Goal: Transaction & Acquisition: Book appointment/travel/reservation

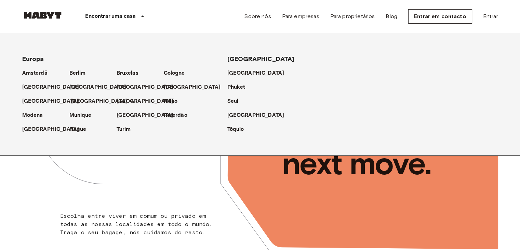
click at [81, 100] on p "[GEOGRAPHIC_DATA]" at bounding box center [99, 101] width 57 height 8
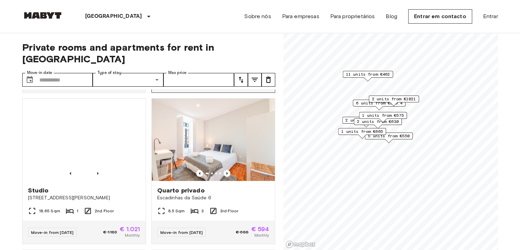
scroll to position [787, 0]
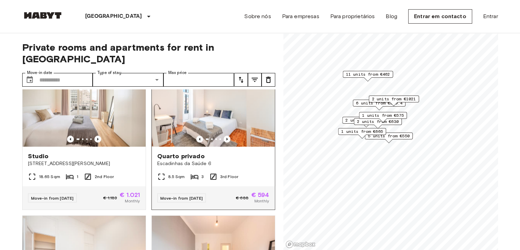
click at [201, 124] on img at bounding box center [213, 105] width 123 height 82
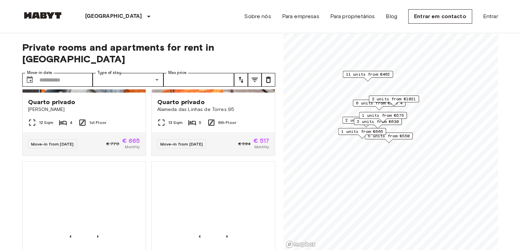
scroll to position [1061, 0]
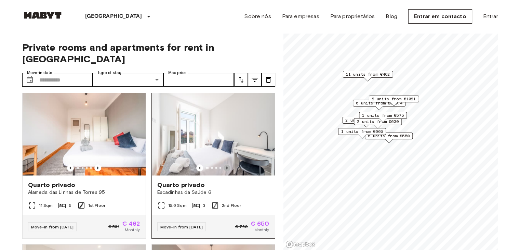
click at [227, 169] on icon "Previous image" at bounding box center [227, 167] width 1 height 3
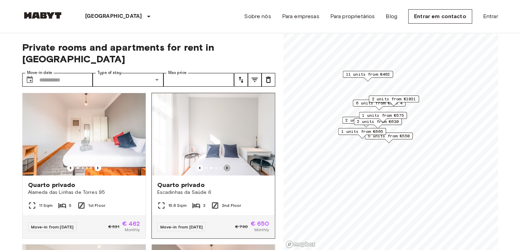
click at [227, 169] on icon "Previous image" at bounding box center [227, 167] width 1 height 3
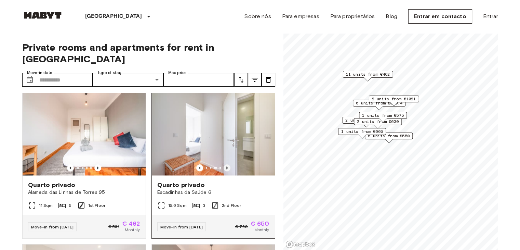
click at [227, 169] on icon "Previous image" at bounding box center [227, 167] width 1 height 3
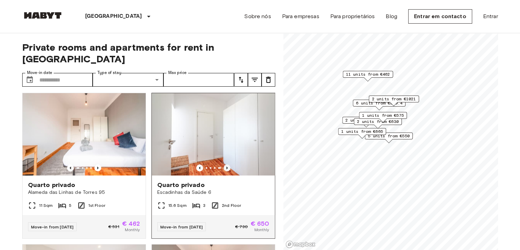
click at [227, 169] on icon "Previous image" at bounding box center [227, 167] width 1 height 3
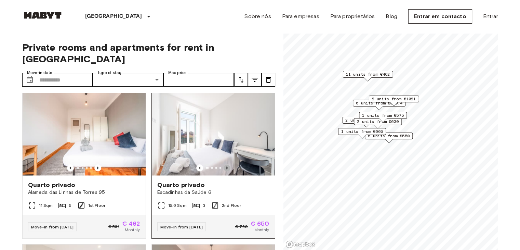
click at [227, 169] on icon "Previous image" at bounding box center [227, 167] width 1 height 3
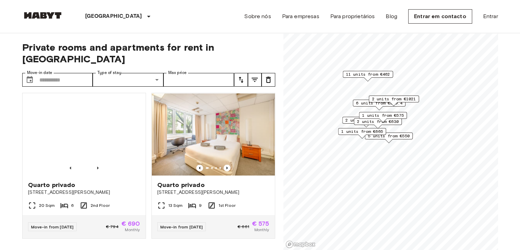
scroll to position [1393, 0]
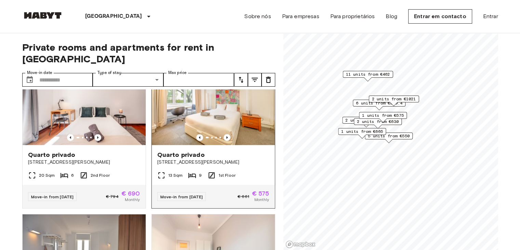
click at [216, 133] on img at bounding box center [213, 104] width 123 height 82
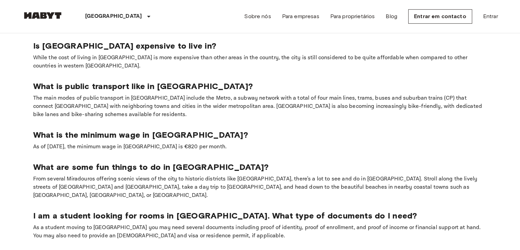
scroll to position [308, 0]
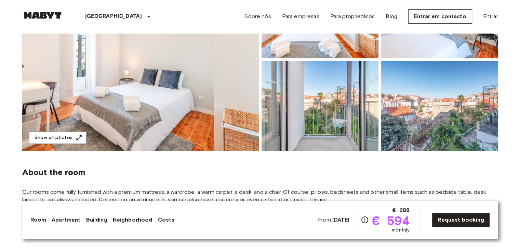
scroll to position [137, 0]
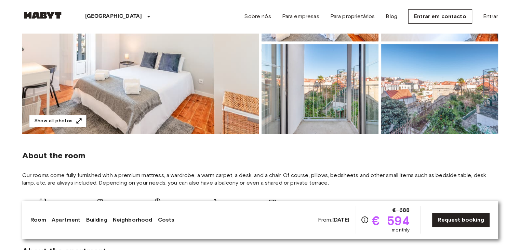
click at [426, 96] on img at bounding box center [440, 89] width 117 height 90
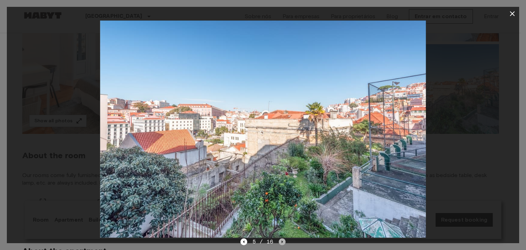
click at [279, 241] on icon "Next image" at bounding box center [282, 241] width 7 height 7
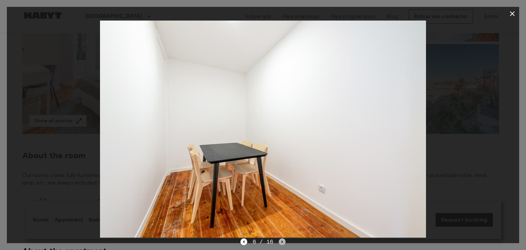
click at [279, 241] on icon "Next image" at bounding box center [282, 241] width 7 height 7
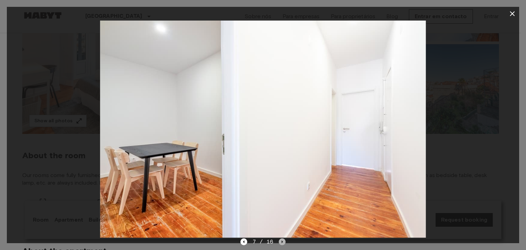
click at [279, 241] on icon "Next image" at bounding box center [282, 241] width 7 height 7
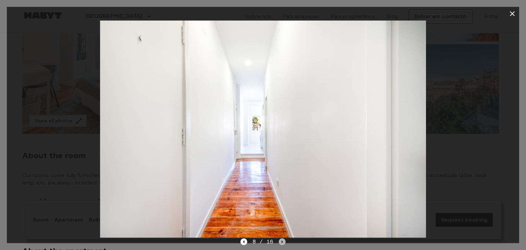
click at [279, 241] on icon "Next image" at bounding box center [282, 241] width 7 height 7
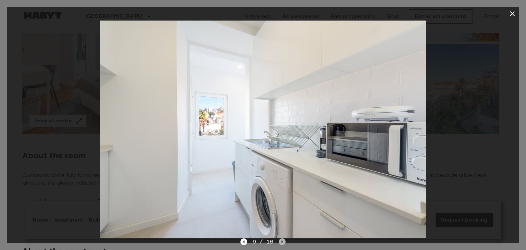
click at [282, 242] on icon "Next image" at bounding box center [282, 241] width 1 height 3
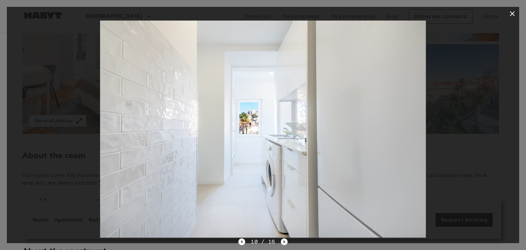
click at [282, 242] on icon "Next image" at bounding box center [284, 241] width 7 height 7
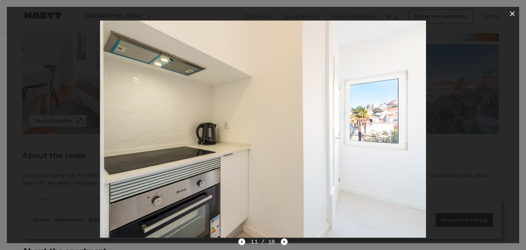
click at [282, 242] on icon "Next image" at bounding box center [284, 241] width 7 height 7
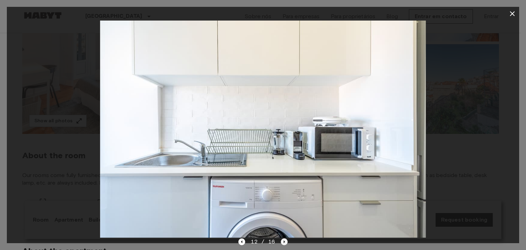
click at [282, 242] on icon "Next image" at bounding box center [284, 241] width 7 height 7
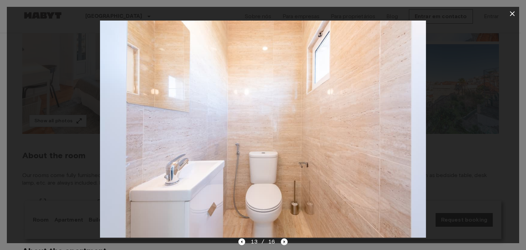
click at [282, 242] on icon "Next image" at bounding box center [284, 241] width 7 height 7
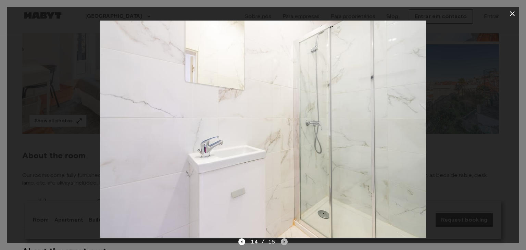
click at [282, 242] on icon "Next image" at bounding box center [284, 241] width 7 height 7
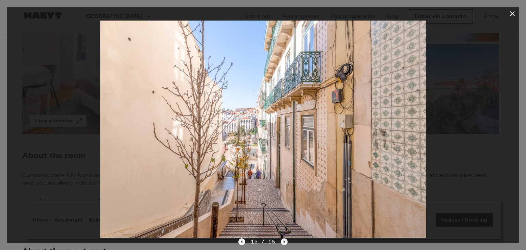
click at [282, 242] on icon "Next image" at bounding box center [284, 241] width 7 height 7
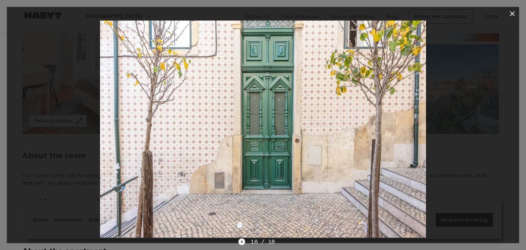
click at [241, 243] on icon "Previous image" at bounding box center [241, 241] width 7 height 7
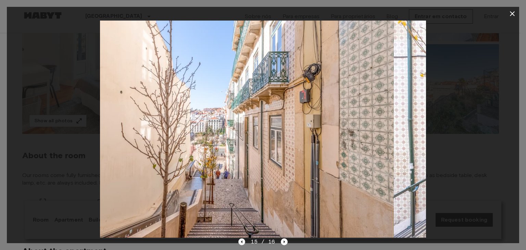
click at [241, 243] on icon "Previous image" at bounding box center [241, 241] width 7 height 7
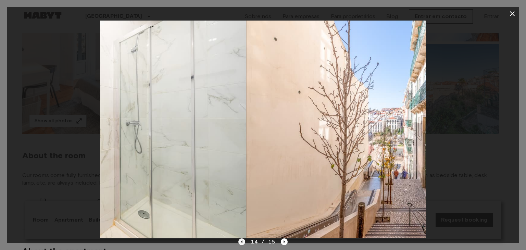
click at [241, 243] on icon "Previous image" at bounding box center [241, 241] width 7 height 7
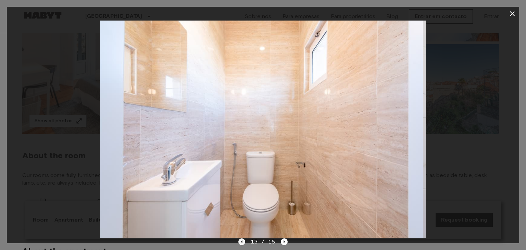
click at [241, 243] on icon "Previous image" at bounding box center [241, 241] width 7 height 7
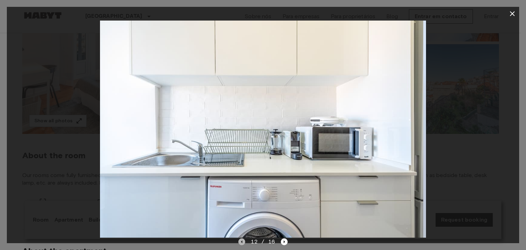
click at [241, 243] on icon "Previous image" at bounding box center [241, 241] width 7 height 7
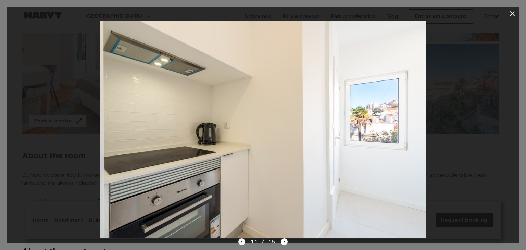
click at [241, 243] on icon "Previous image" at bounding box center [241, 241] width 7 height 7
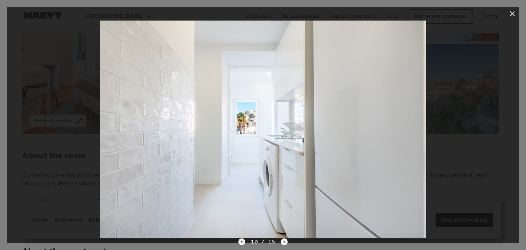
click at [241, 243] on icon "Previous image" at bounding box center [241, 241] width 7 height 7
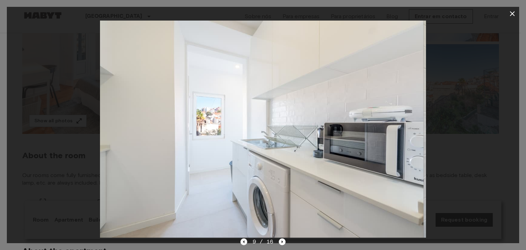
click at [241, 243] on icon "Previous image" at bounding box center [243, 241] width 7 height 7
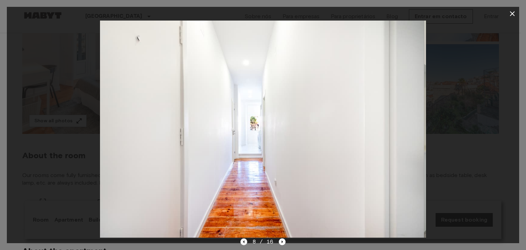
click at [241, 243] on icon "Previous image" at bounding box center [243, 241] width 7 height 7
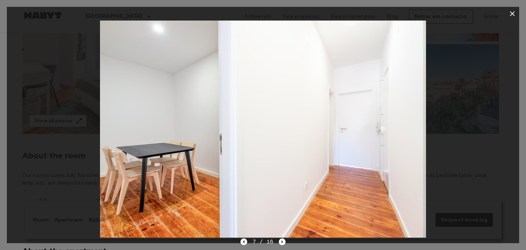
click at [241, 243] on icon "Previous image" at bounding box center [243, 241] width 7 height 7
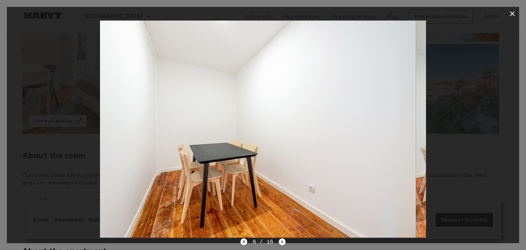
click at [241, 243] on icon "Previous image" at bounding box center [243, 241] width 7 height 7
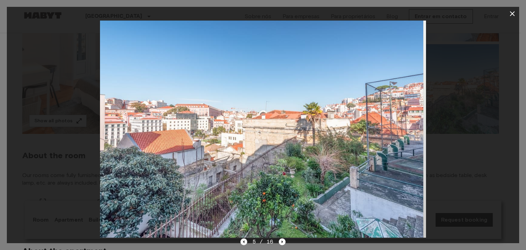
click at [241, 243] on icon "Previous image" at bounding box center [243, 241] width 7 height 7
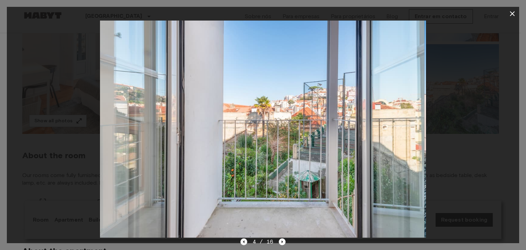
click at [241, 243] on icon "Previous image" at bounding box center [243, 241] width 7 height 7
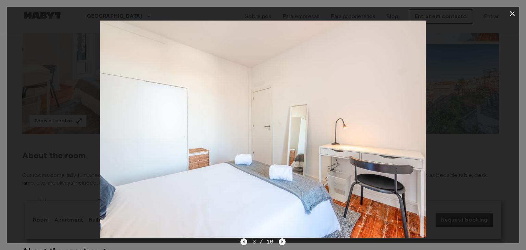
click at [241, 243] on icon "Previous image" at bounding box center [243, 241] width 7 height 7
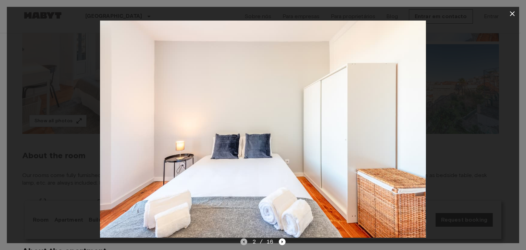
click at [241, 243] on icon "Previous image" at bounding box center [243, 241] width 7 height 7
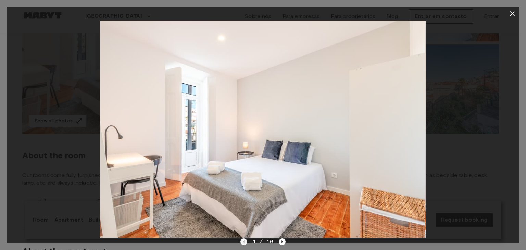
click at [241, 243] on div "1 / 16" at bounding box center [263, 241] width 46 height 8
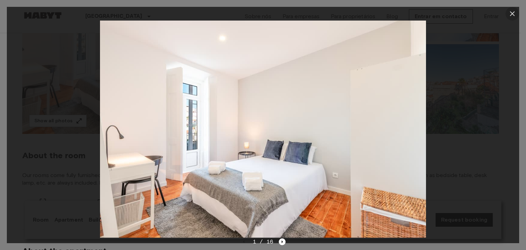
click at [513, 13] on icon "button" at bounding box center [512, 14] width 8 height 8
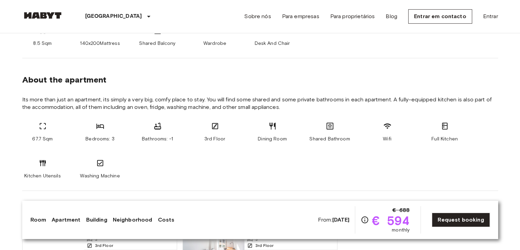
scroll to position [34, 0]
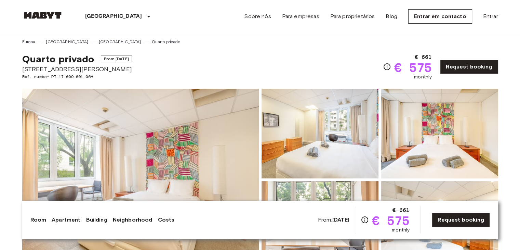
scroll to position [68, 0]
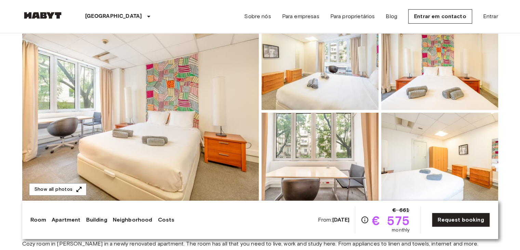
click at [205, 104] on img at bounding box center [140, 111] width 237 height 182
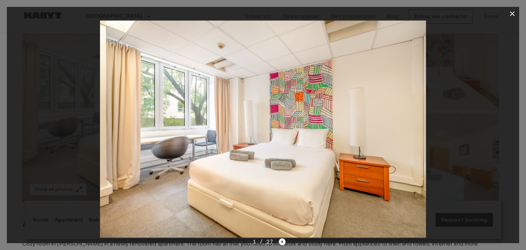
click at [283, 241] on icon "Next image" at bounding box center [282, 241] width 7 height 7
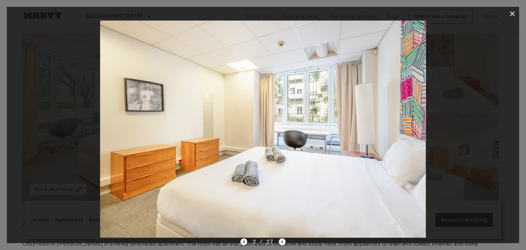
click at [242, 242] on icon "Previous image" at bounding box center [243, 241] width 7 height 7
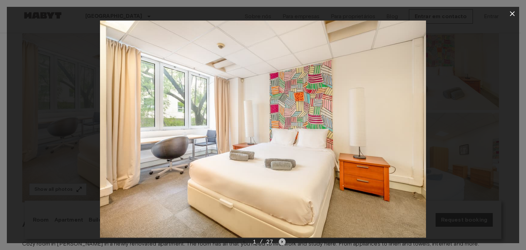
click at [282, 241] on icon "Next image" at bounding box center [282, 241] width 1 height 3
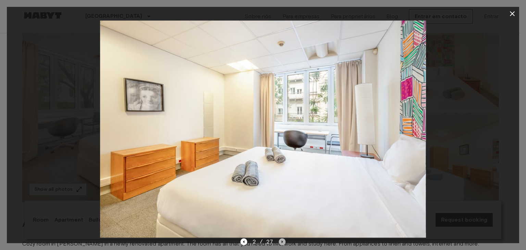
click at [282, 241] on icon "Next image" at bounding box center [282, 241] width 1 height 3
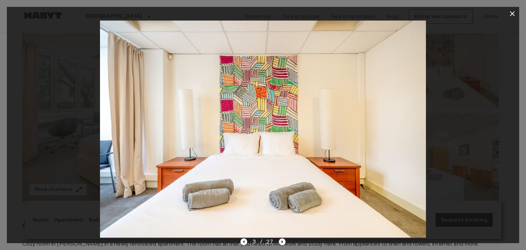
click at [282, 241] on icon "Next image" at bounding box center [282, 241] width 1 height 3
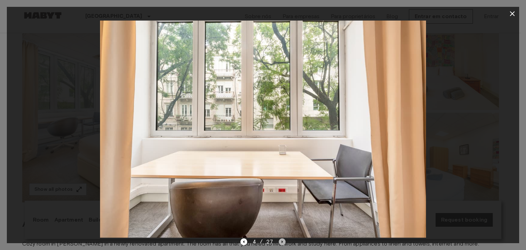
click at [282, 241] on icon "Next image" at bounding box center [282, 241] width 1 height 3
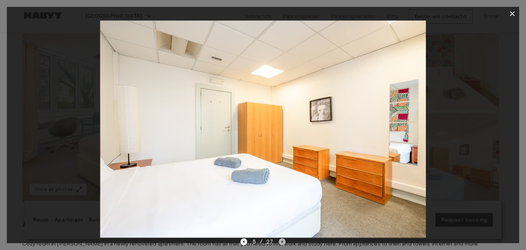
click at [282, 241] on icon "Next image" at bounding box center [282, 241] width 1 height 3
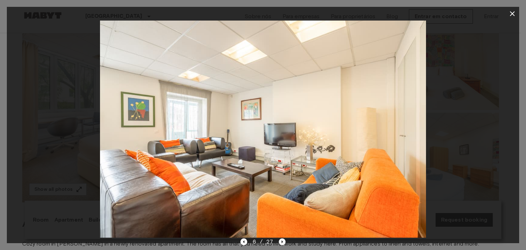
click at [282, 241] on icon "Next image" at bounding box center [282, 241] width 1 height 3
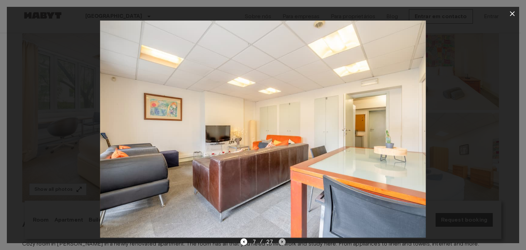
click at [282, 241] on icon "Next image" at bounding box center [282, 241] width 1 height 3
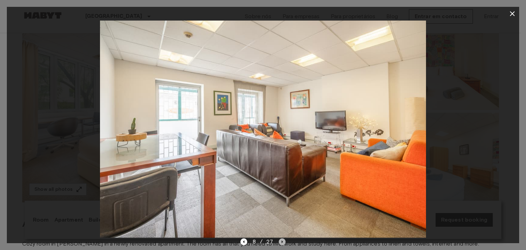
click at [282, 241] on icon "Next image" at bounding box center [282, 241] width 1 height 3
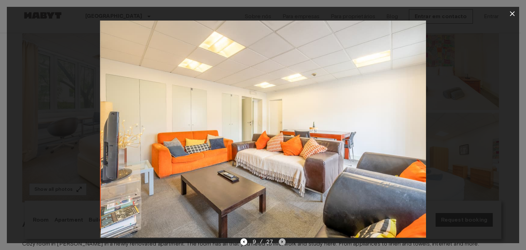
click at [282, 241] on icon "Next image" at bounding box center [282, 241] width 1 height 3
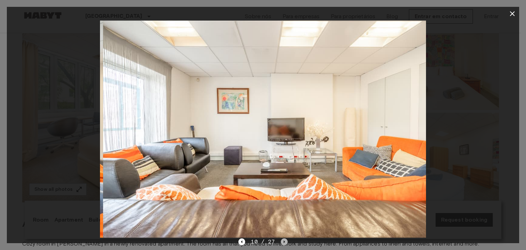
click at [281, 241] on icon "Next image" at bounding box center [284, 241] width 7 height 7
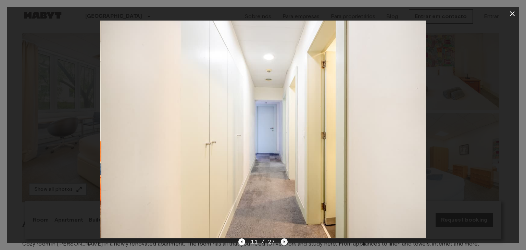
click at [281, 241] on icon "Next image" at bounding box center [284, 241] width 7 height 7
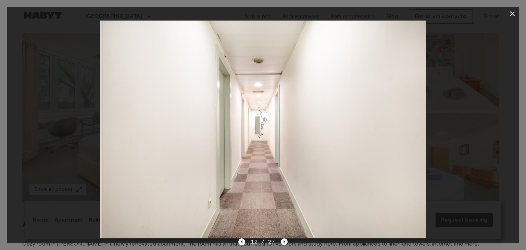
click at [281, 241] on icon "Next image" at bounding box center [284, 241] width 7 height 7
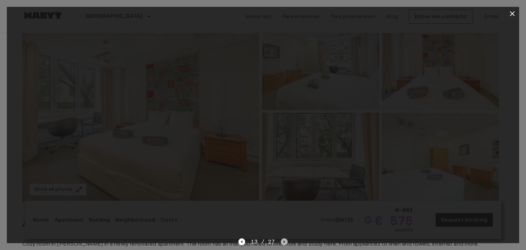
click at [281, 241] on icon "Next image" at bounding box center [284, 241] width 7 height 7
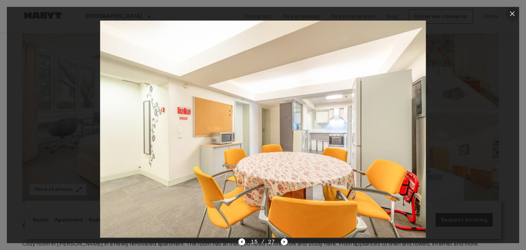
click at [513, 12] on icon "button" at bounding box center [511, 13] width 5 height 5
